Goal: Go to known website: Access a specific website the user already knows

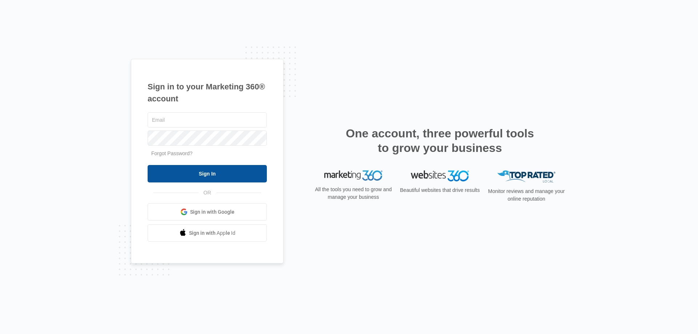
type input "[EMAIL_ADDRESS][PERSON_NAME][DOMAIN_NAME]"
click at [241, 174] on input "Sign In" at bounding box center [207, 173] width 119 height 17
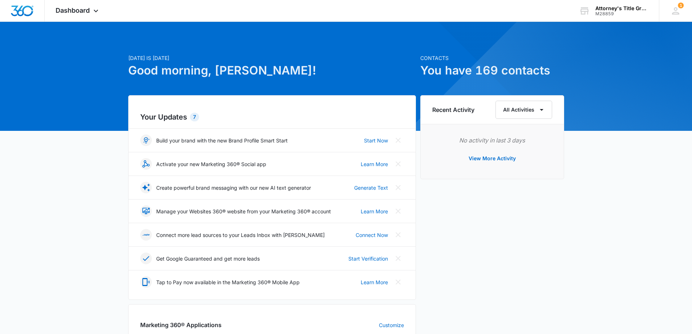
scroll to position [145, 0]
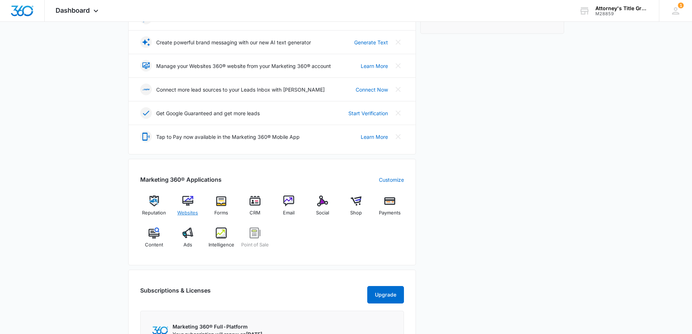
click at [196, 210] on span "Websites" at bounding box center [187, 212] width 21 height 7
